Goal: Task Accomplishment & Management: Use online tool/utility

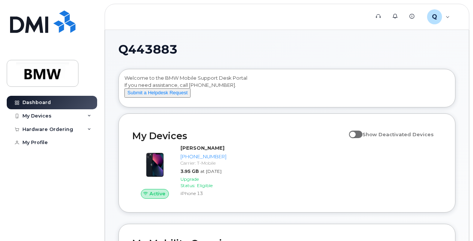
scroll to position [37, 0]
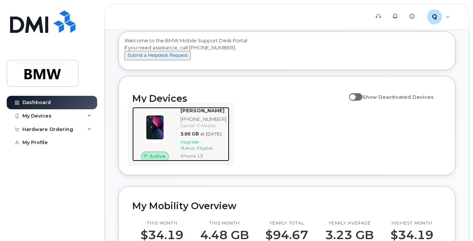
drag, startPoint x: 193, startPoint y: 160, endPoint x: 208, endPoint y: 160, distance: 15.3
click at [193, 151] on span "Upgrade Status:" at bounding box center [189, 145] width 18 height 12
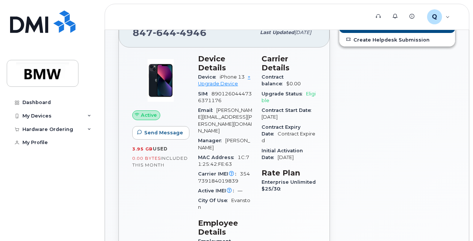
scroll to position [112, 0]
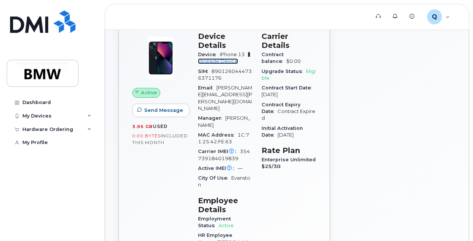
click at [224, 61] on link "+ Upgrade Device" at bounding box center [224, 58] width 52 height 12
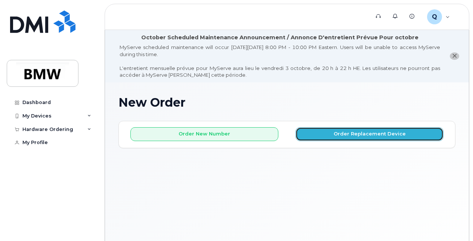
click at [349, 135] on button "Order Replacement Device" at bounding box center [369, 134] width 148 height 14
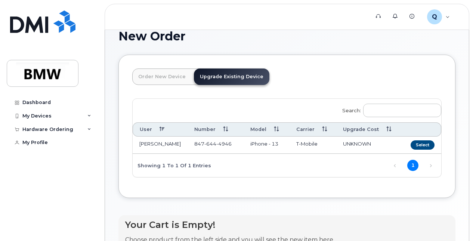
scroll to position [112, 0]
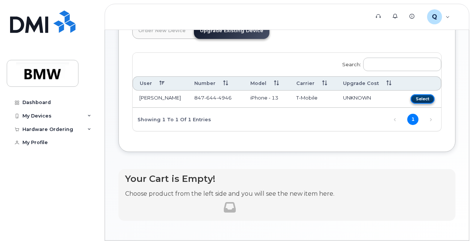
click at [426, 99] on button "Select" at bounding box center [423, 98] width 24 height 9
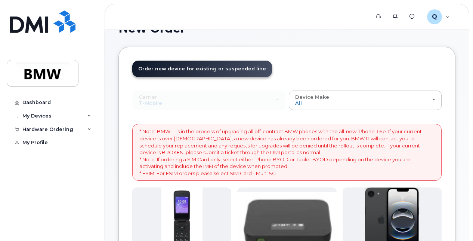
scroll to position [75, 0]
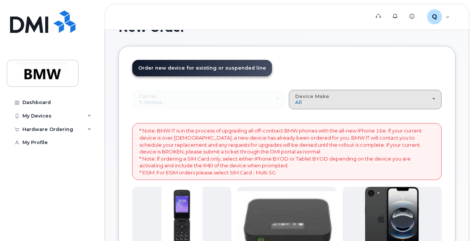
click at [433, 98] on span "button" at bounding box center [433, 98] width 3 height 1
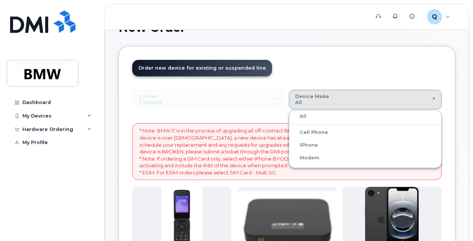
click at [312, 146] on label "iPhone" at bounding box center [304, 144] width 27 height 9
click at [0, 0] on input "iPhone" at bounding box center [0, 0] width 0 height 0
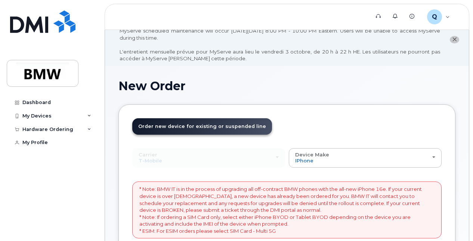
scroll to position [0, 0]
